Goal: Find specific page/section: Find specific page/section

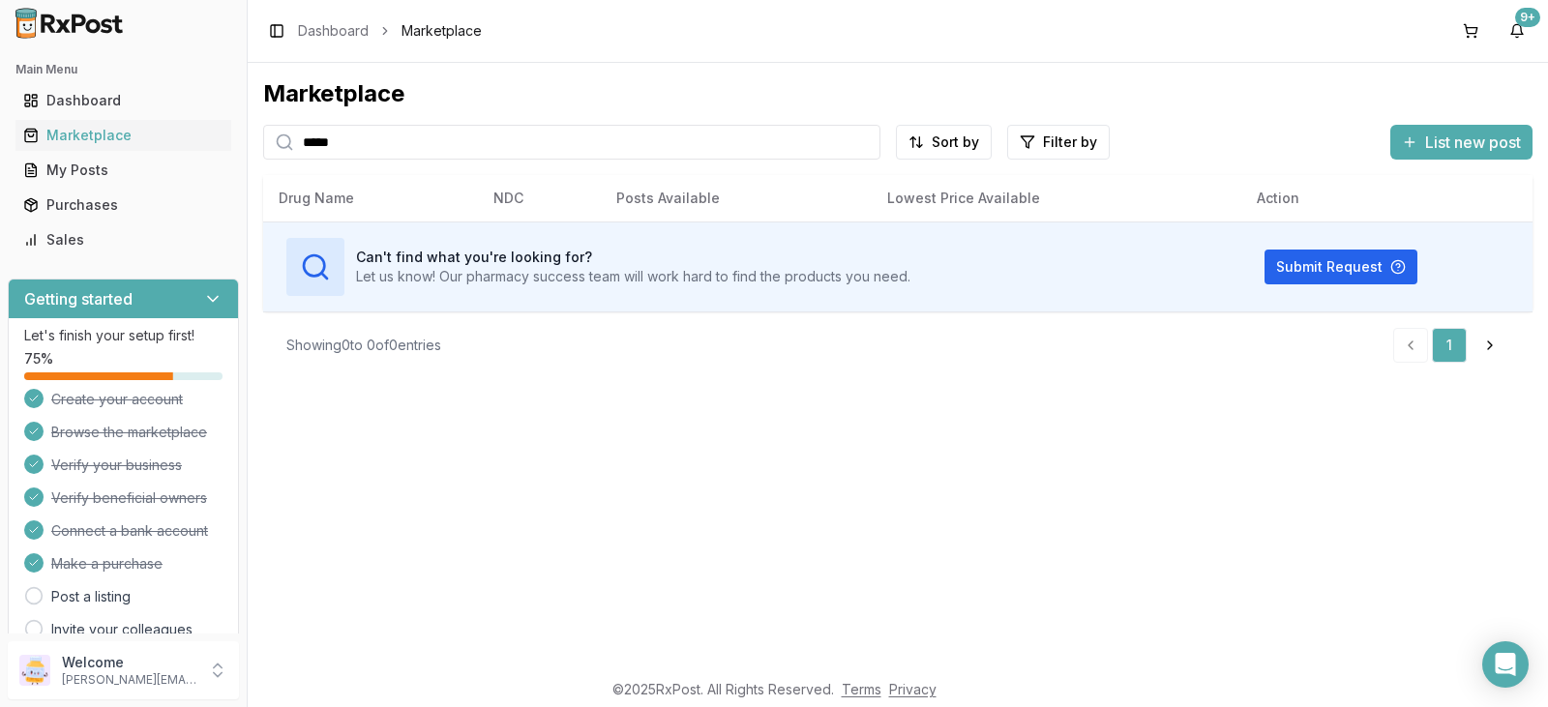
drag, startPoint x: 400, startPoint y: 145, endPoint x: 236, endPoint y: 131, distance: 165.1
click at [243, 131] on div "Main Menu Dashboard Marketplace My Posts Purchases Sales Getting started Let's …" at bounding box center [774, 353] width 1548 height 707
click at [171, 137] on div "Marketplace" at bounding box center [123, 135] width 200 height 19
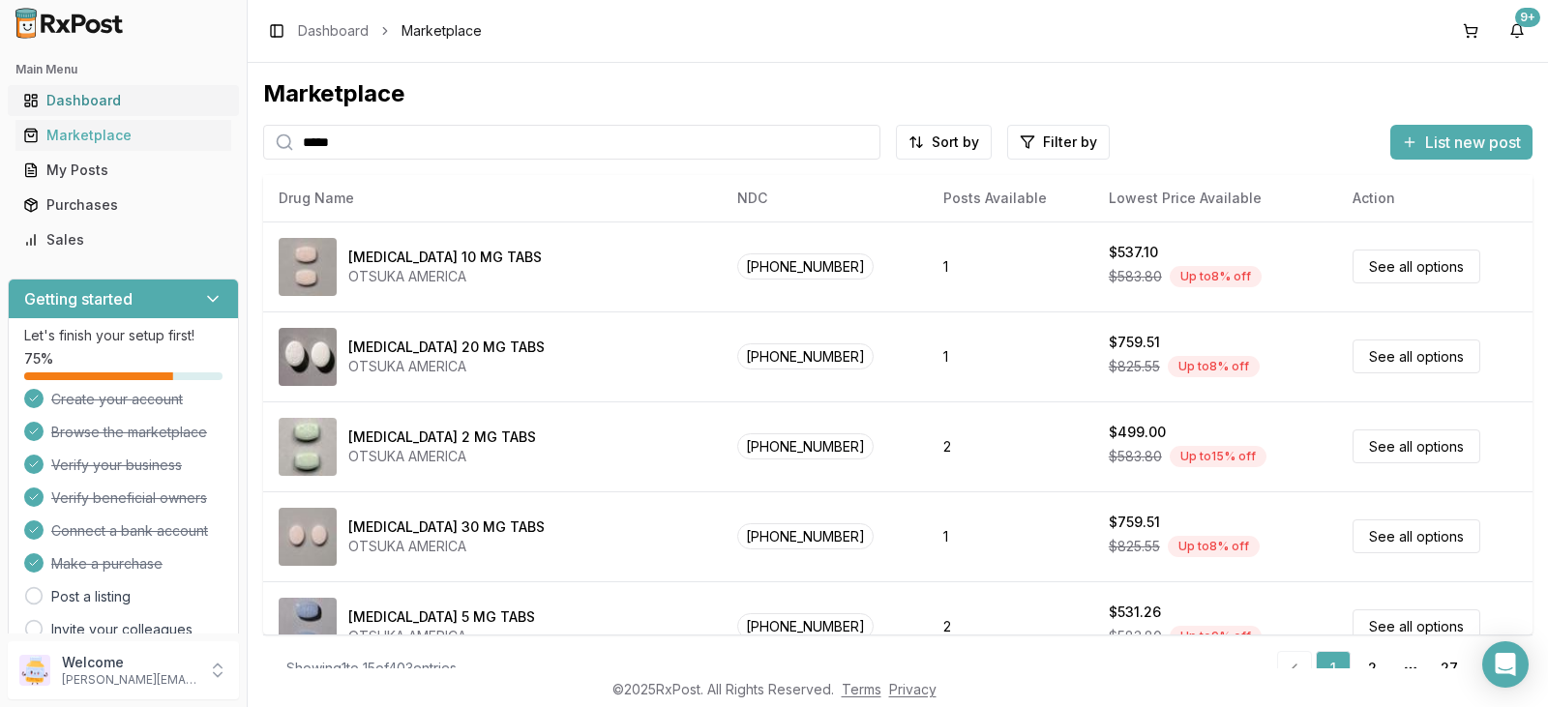
click at [177, 104] on div "Dashboard" at bounding box center [123, 100] width 200 height 19
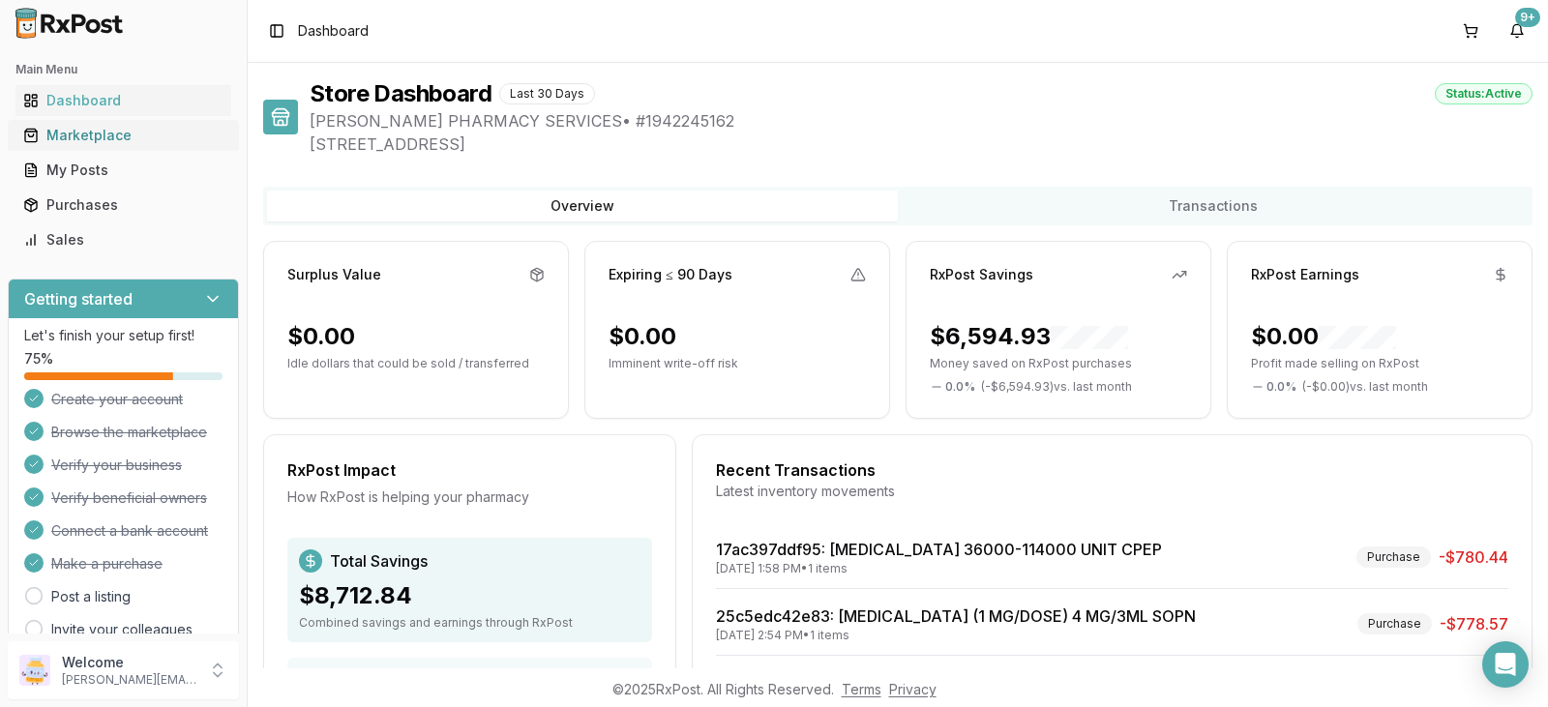
click at [163, 139] on div "Marketplace" at bounding box center [123, 135] width 200 height 19
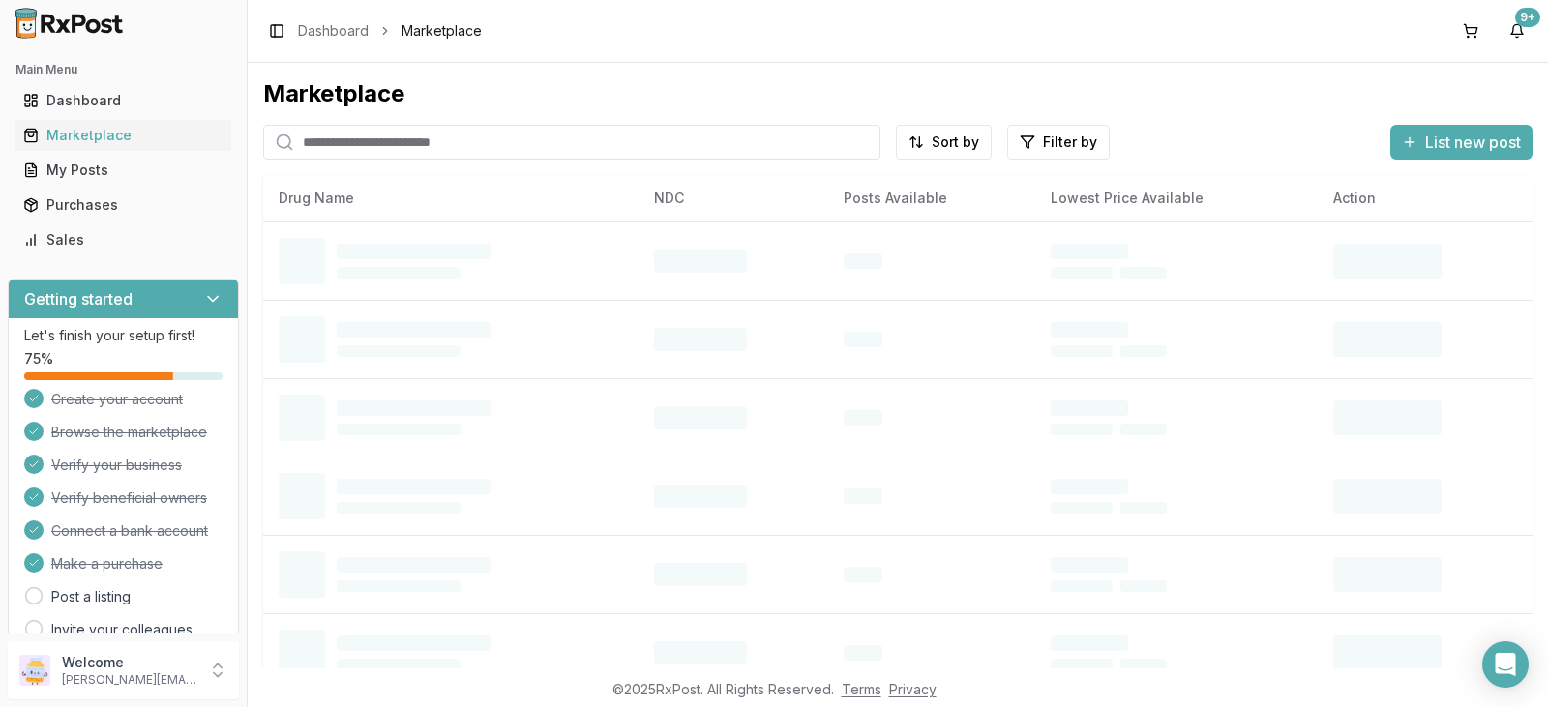
click at [335, 139] on input "search" at bounding box center [571, 142] width 617 height 35
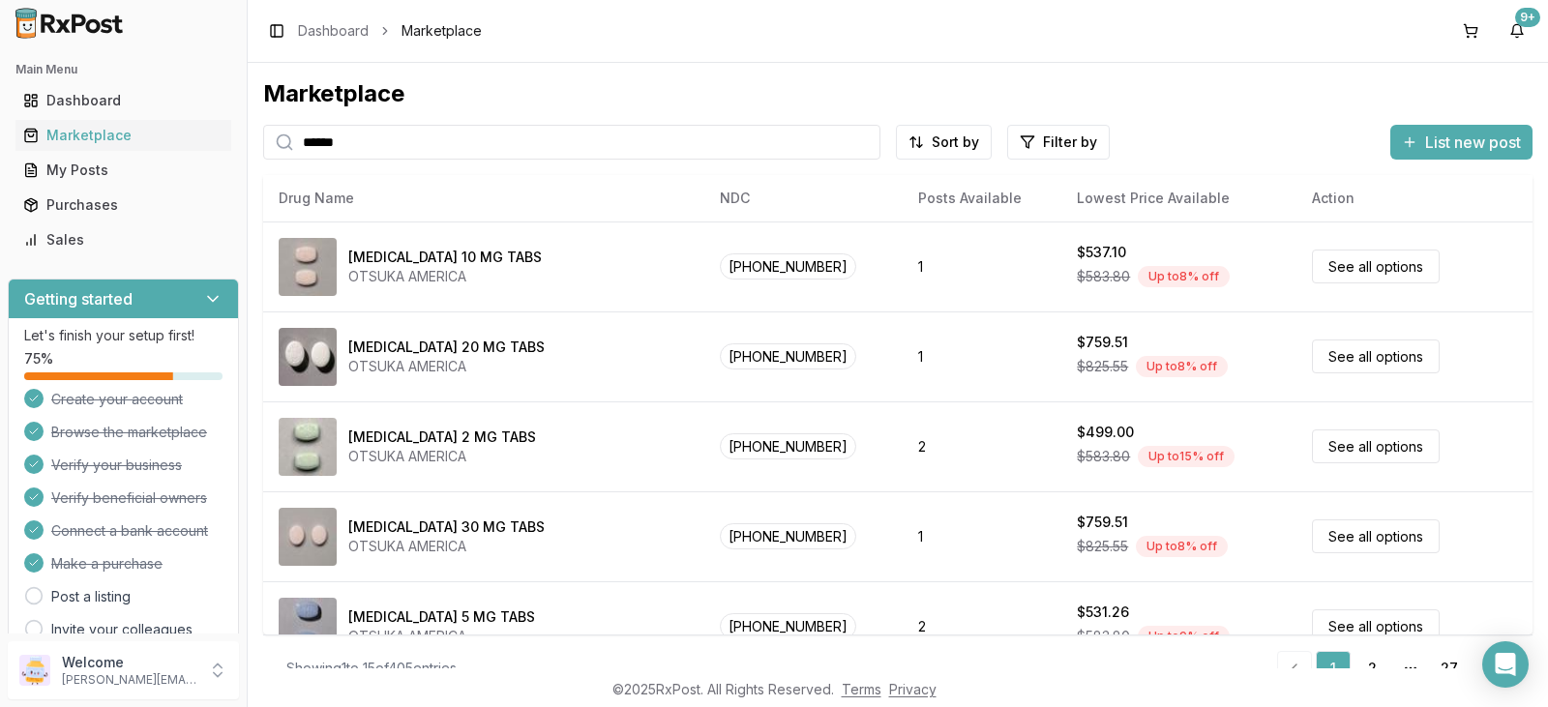
type input "******"
